Goal: Task Accomplishment & Management: Manage account settings

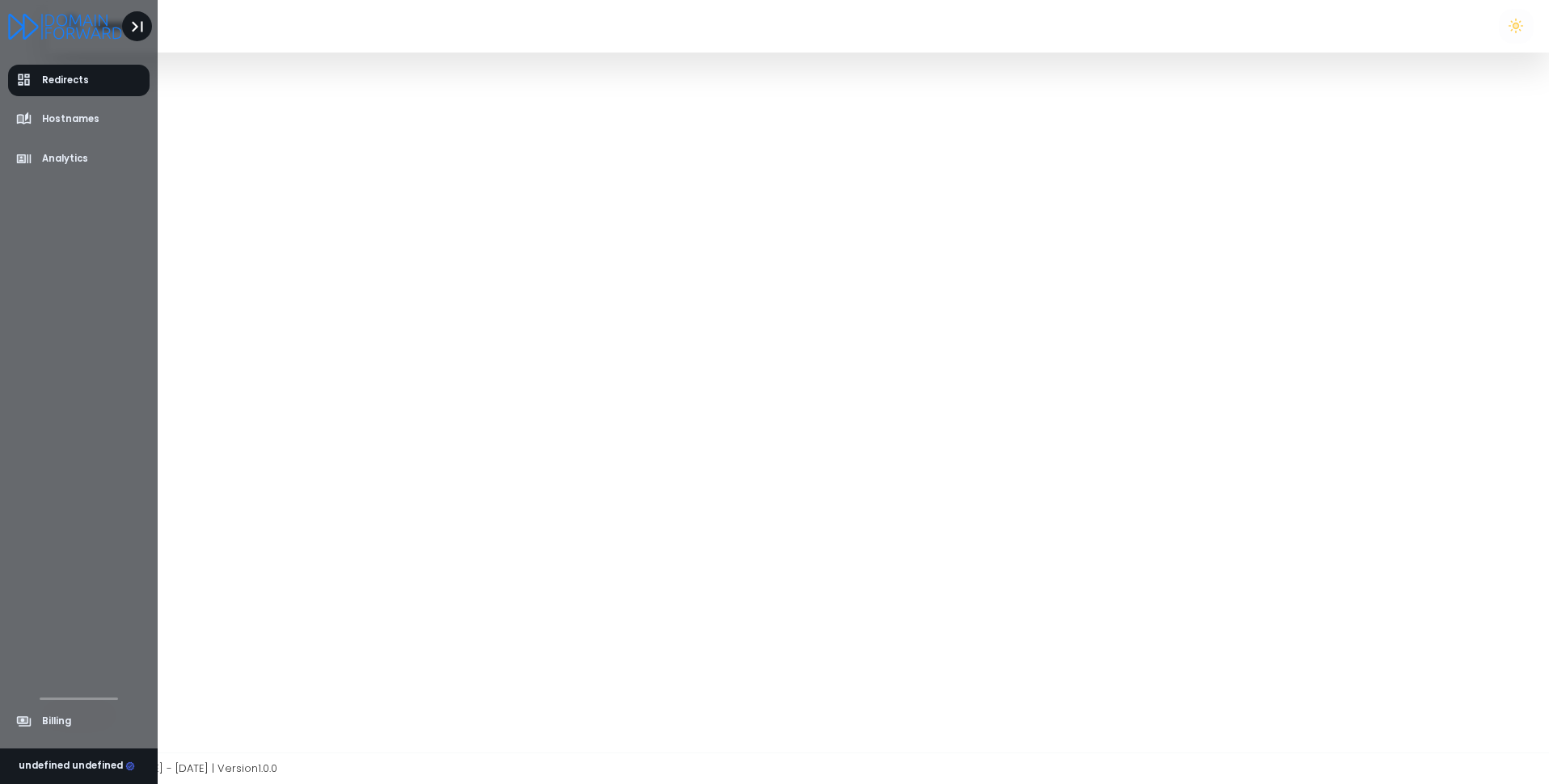
click at [131, 16] on icon "Toggle Aside" at bounding box center [138, 26] width 21 height 21
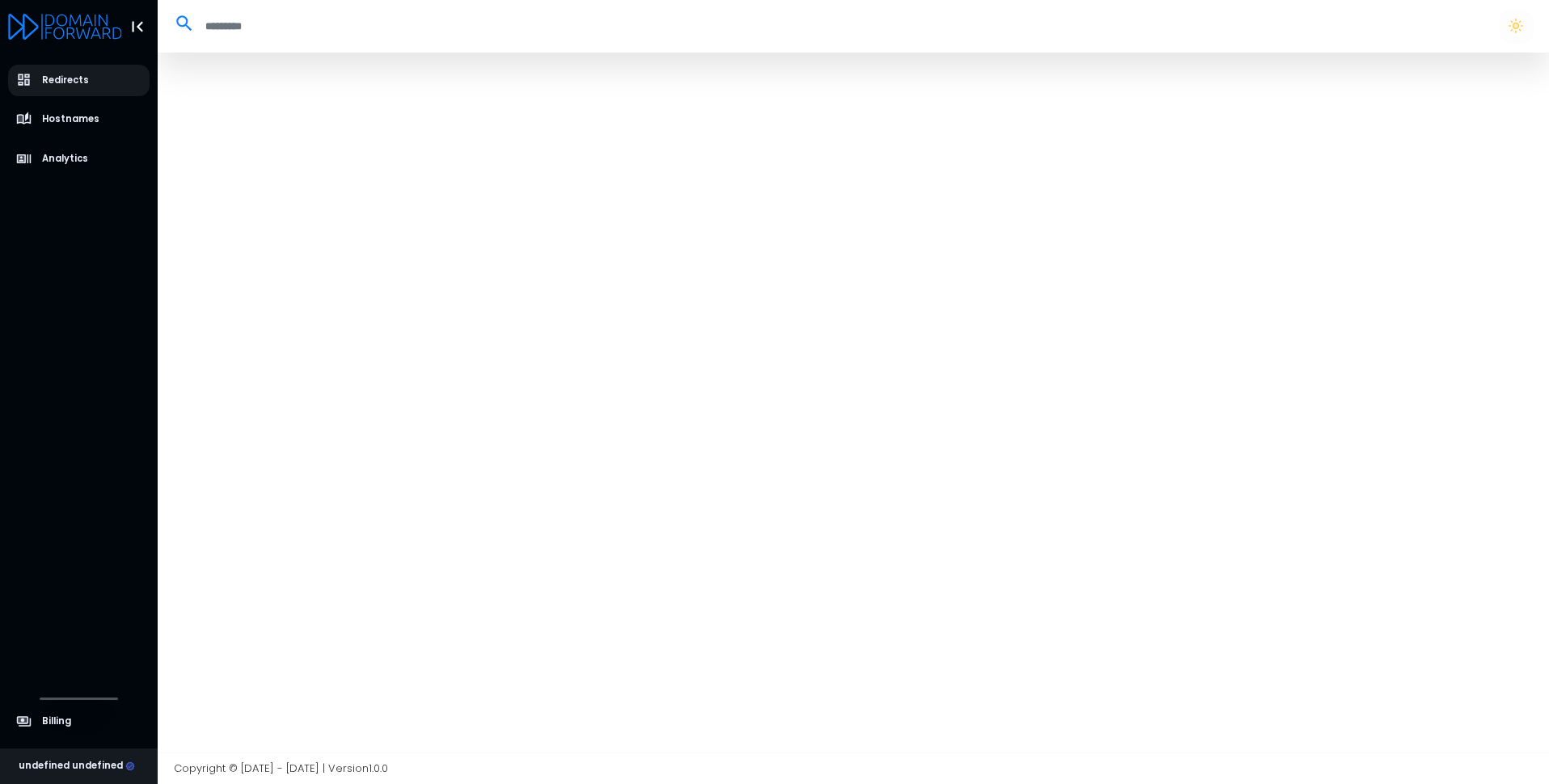
click at [858, 170] on div at bounding box center [853, 402] width 1391 height 700
click at [1530, 25] on button "button" at bounding box center [1515, 25] width 34 height 34
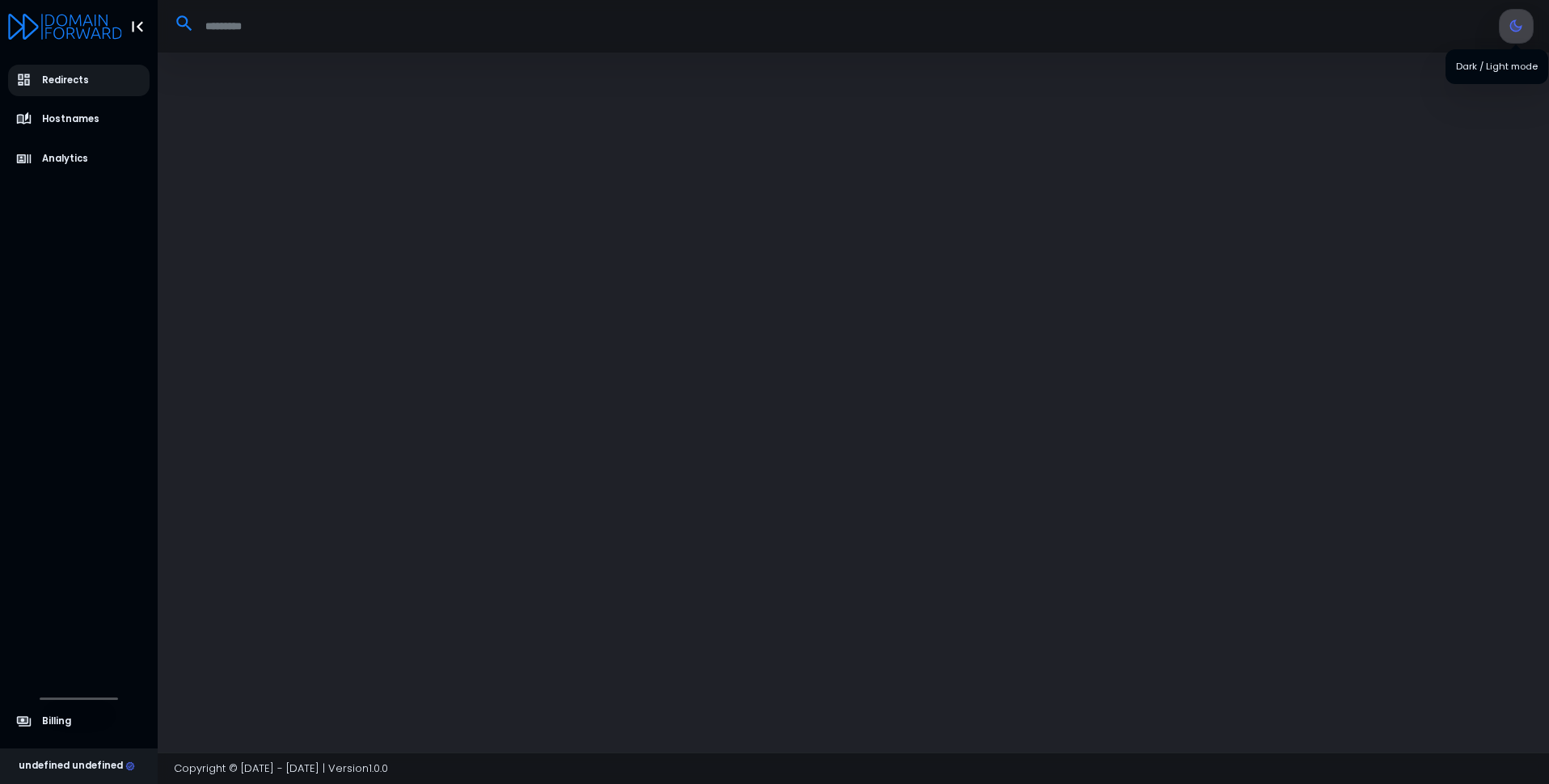
click at [1530, 25] on button "button" at bounding box center [1515, 25] width 34 height 34
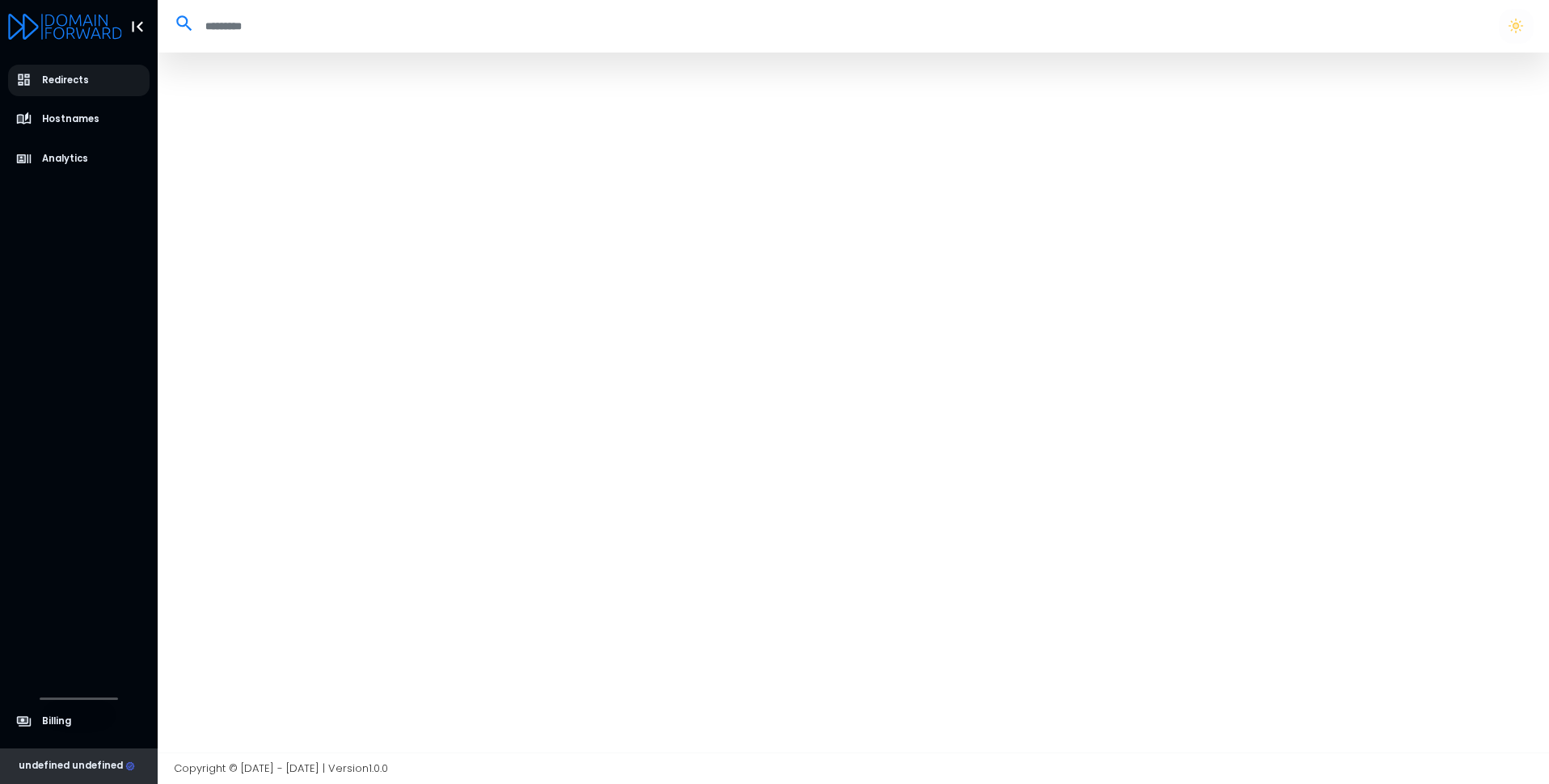
click at [104, 768] on div "undefined undefined" at bounding box center [76, 766] width 117 height 15
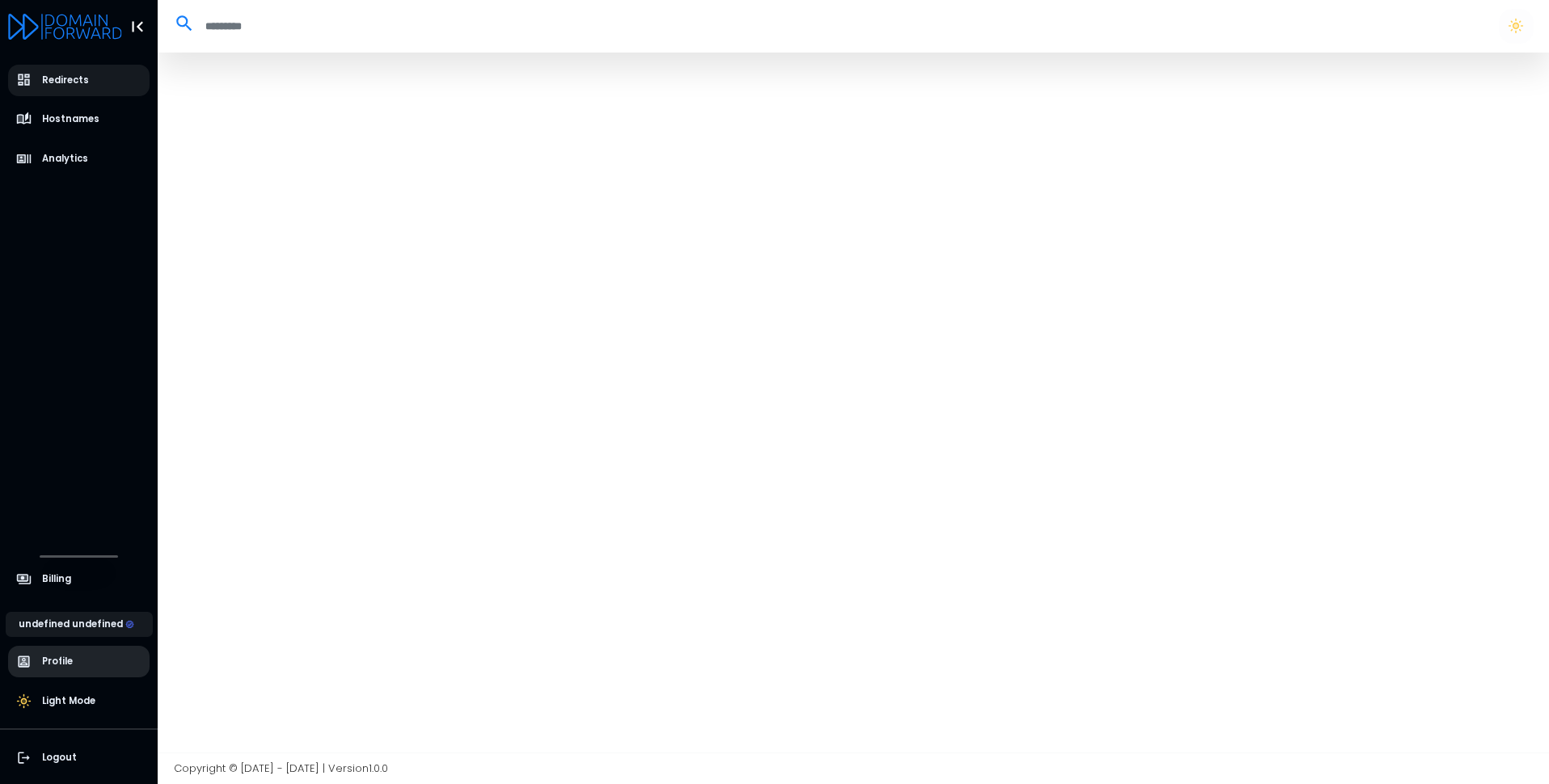
click at [104, 655] on span "Profile" at bounding box center [79, 661] width 142 height 32
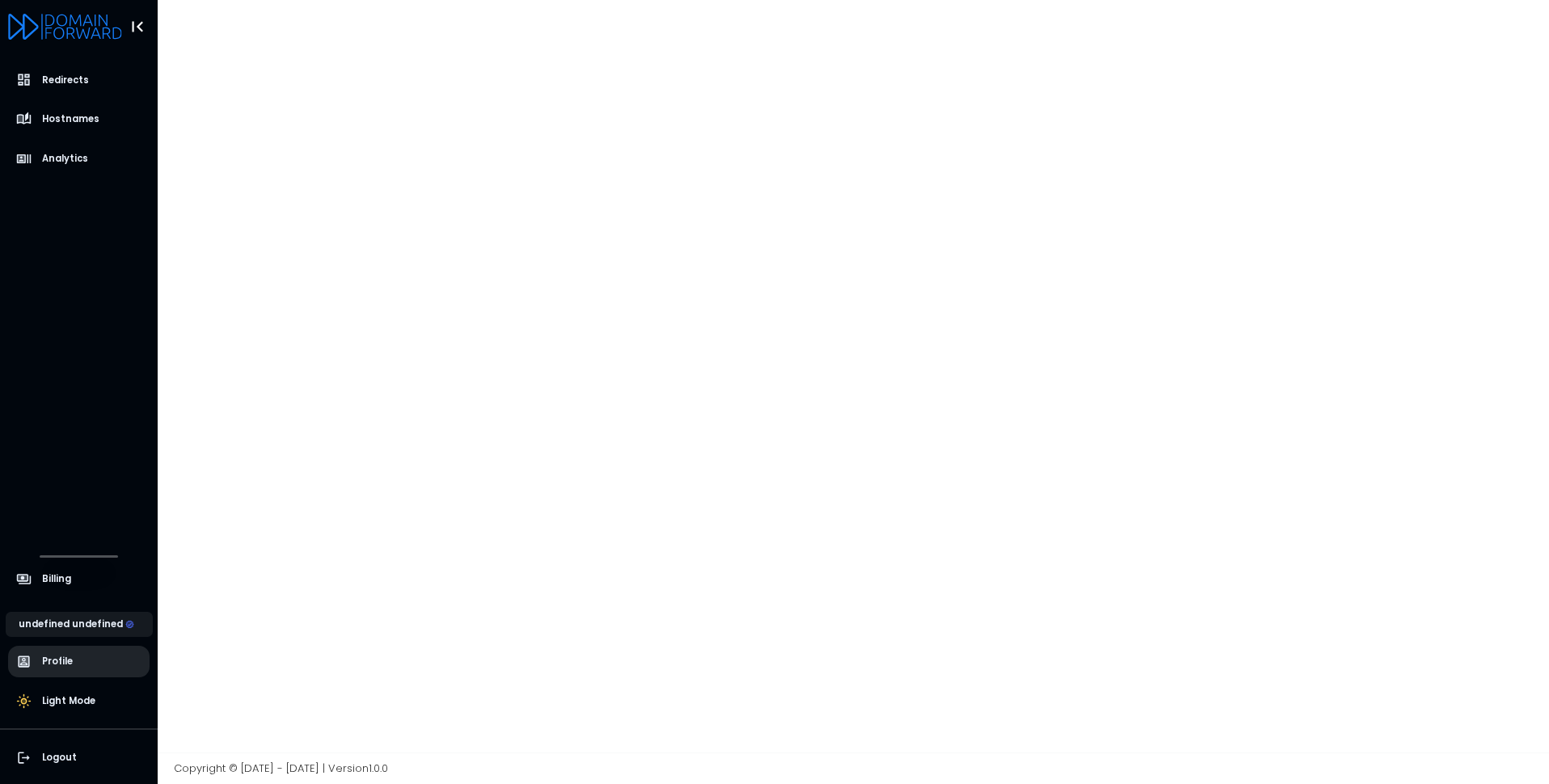
click at [91, 663] on span "Profile" at bounding box center [79, 661] width 142 height 32
click at [634, 466] on div at bounding box center [853, 376] width 1391 height 752
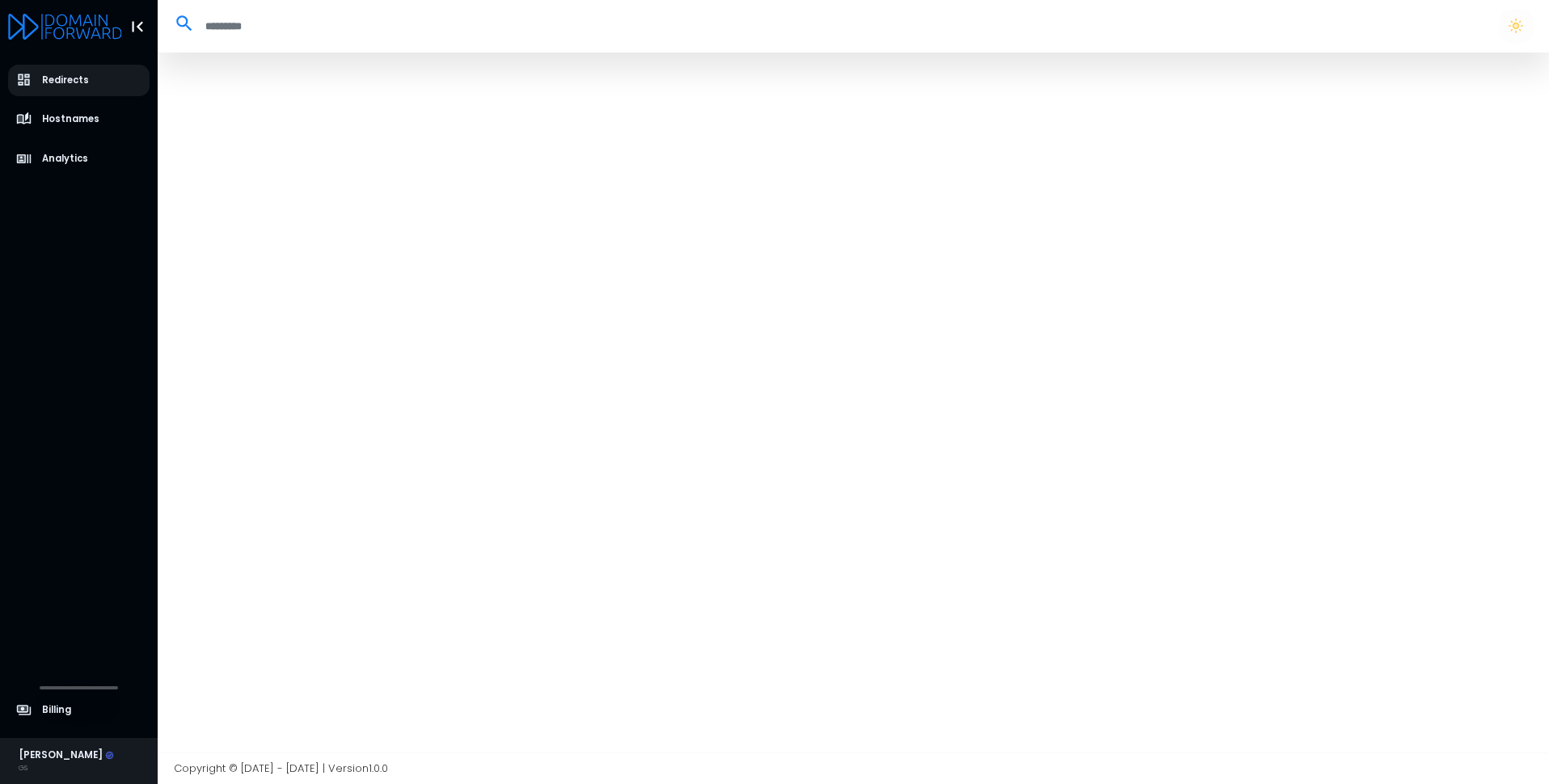
select select "**"
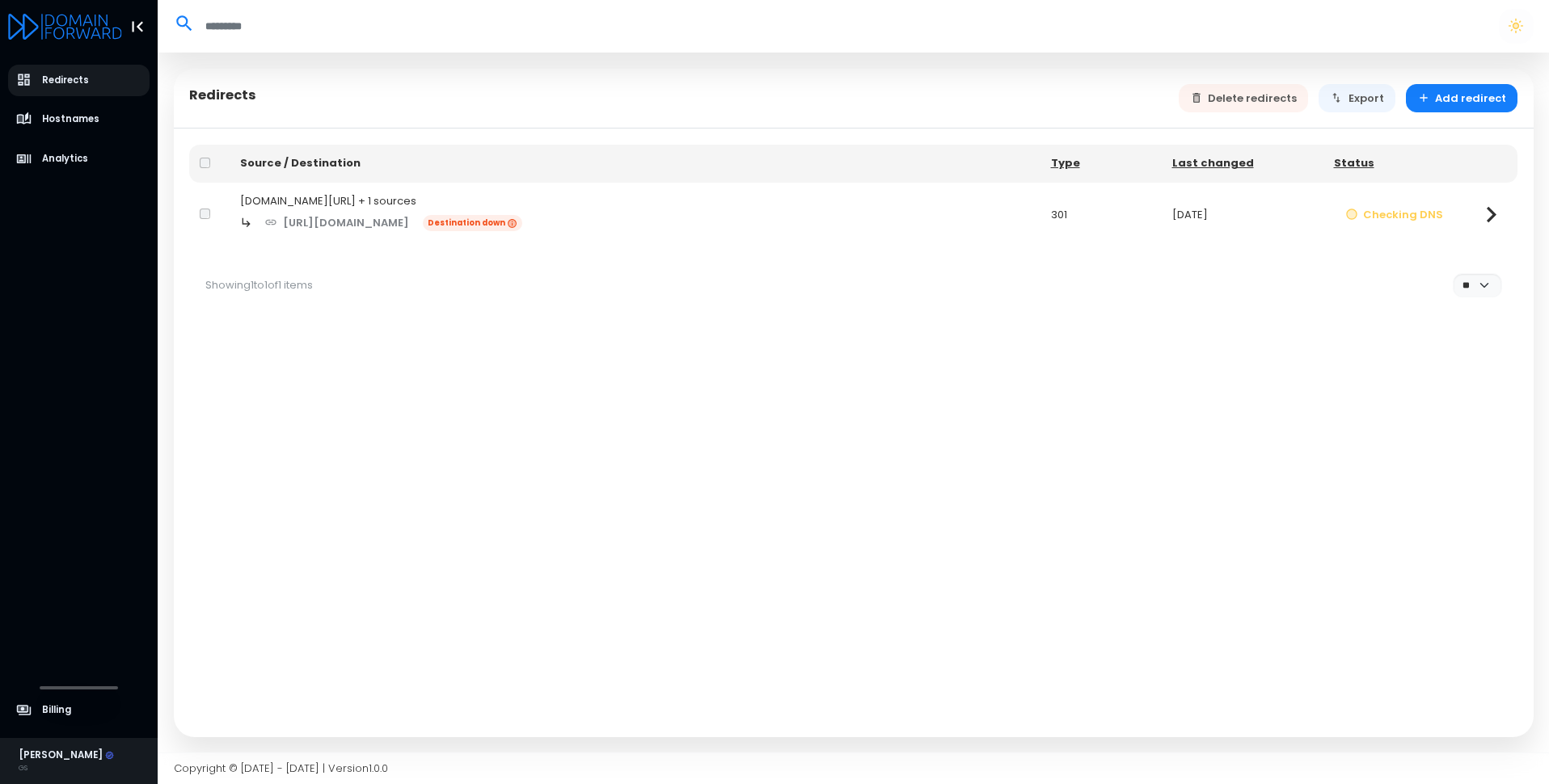
click at [688, 359] on div "Source / Destination Type Last changed Status gs25.co/ + 1 sources http://gs25.…" at bounding box center [854, 432] width 1359 height 608
click at [510, 221] on span "Destination down" at bounding box center [472, 223] width 100 height 16
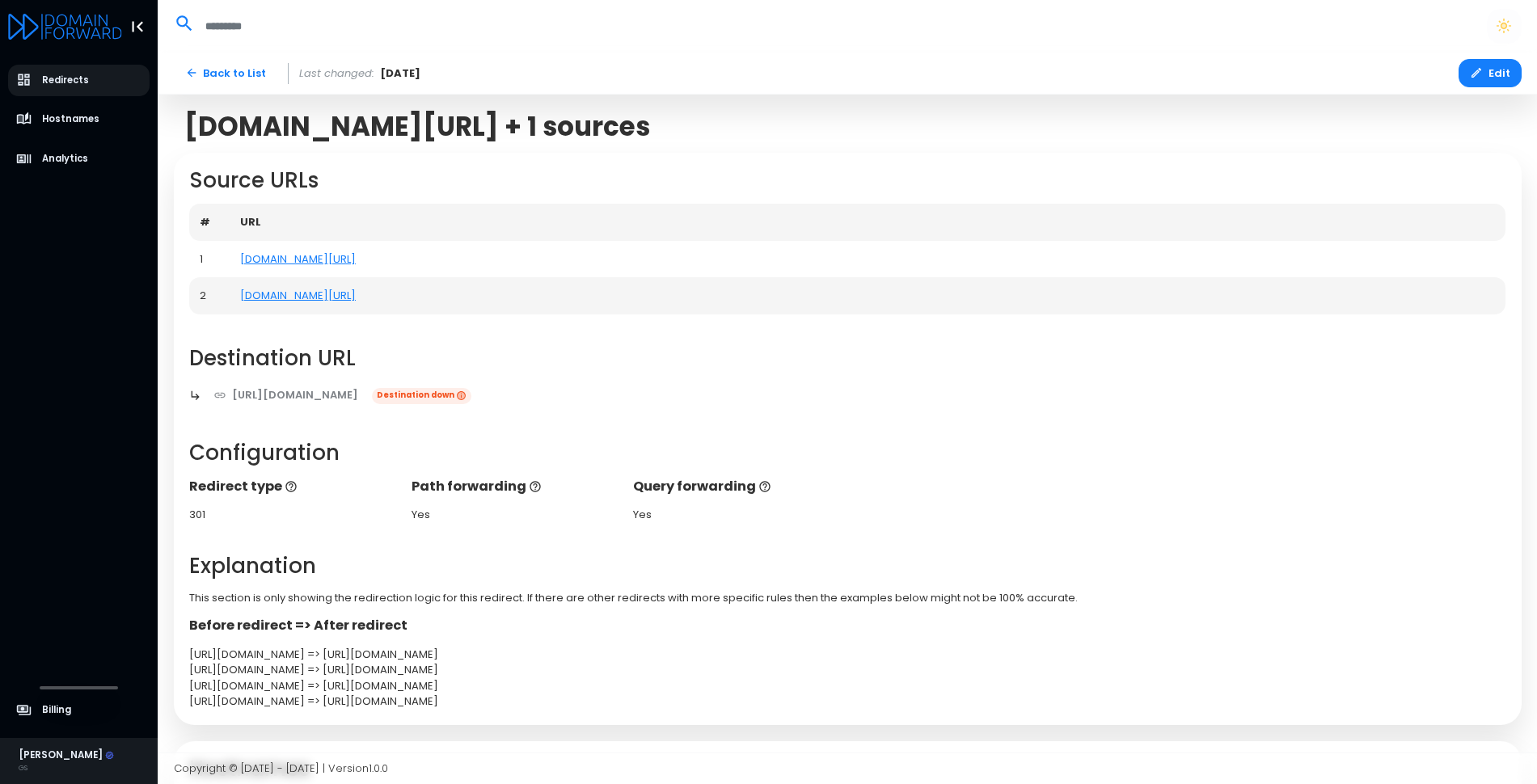
scroll to position [100, 0]
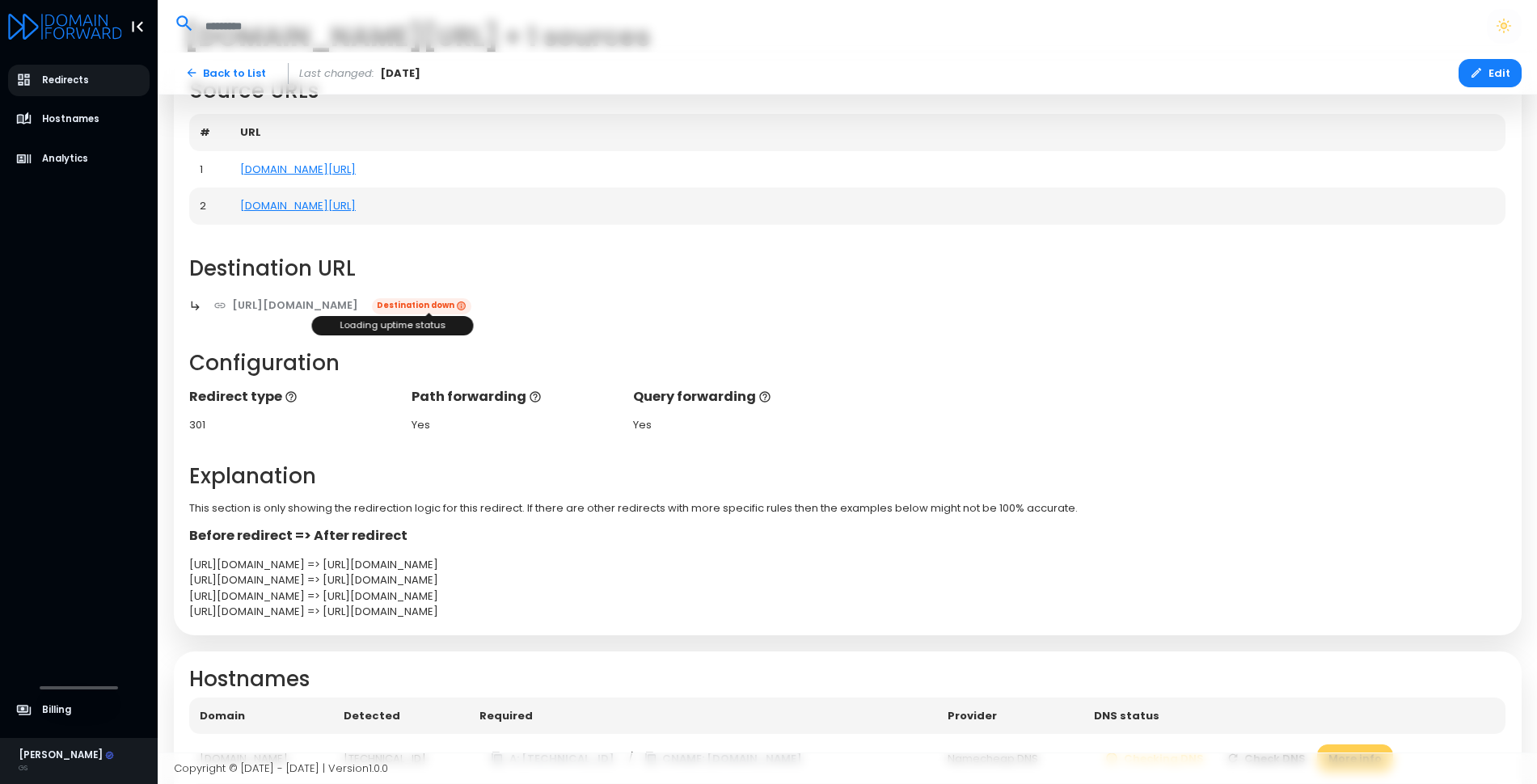
click at [457, 302] on span "Destination down" at bounding box center [422, 306] width 100 height 16
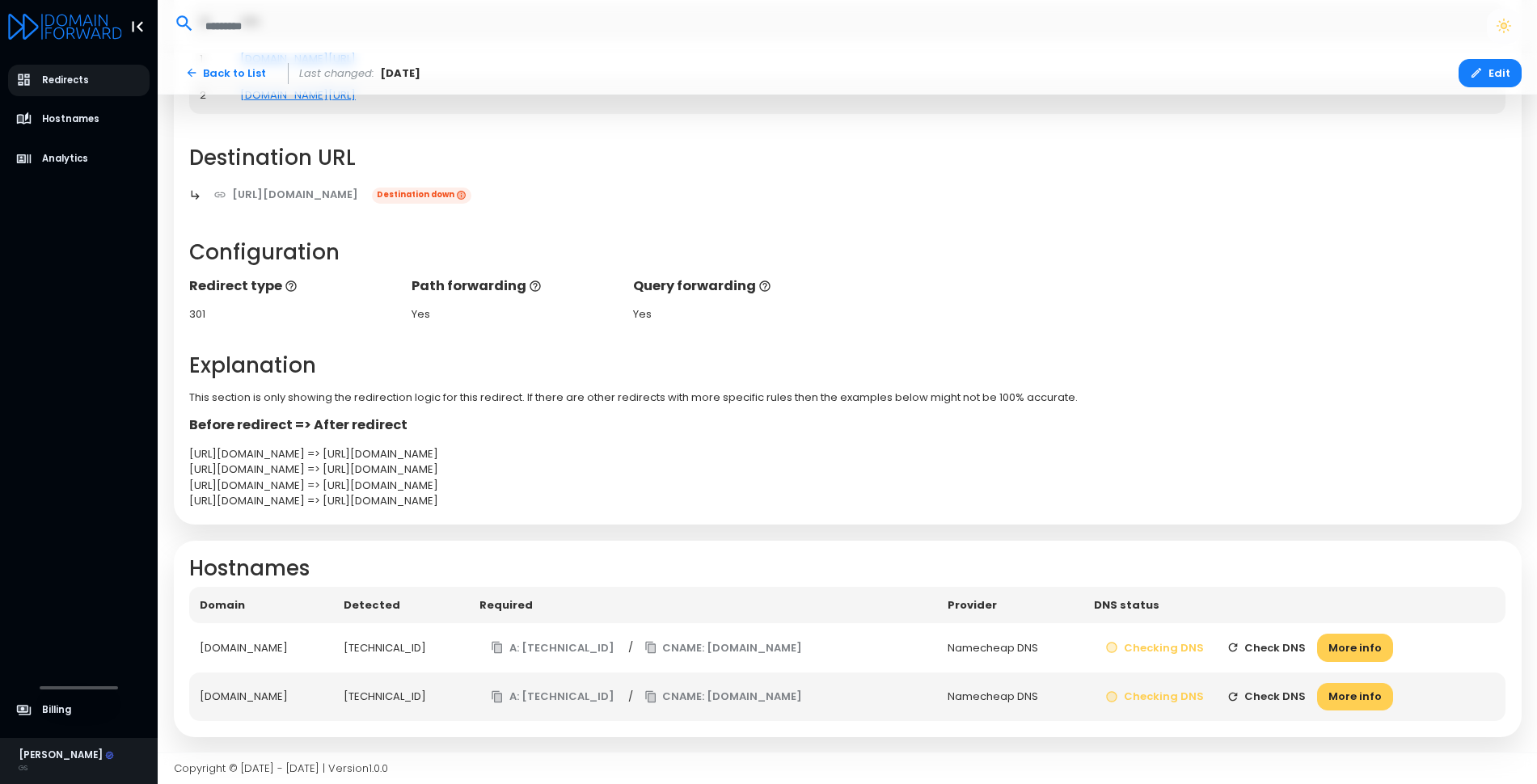
scroll to position [0, 0]
